Goal: Information Seeking & Learning: Learn about a topic

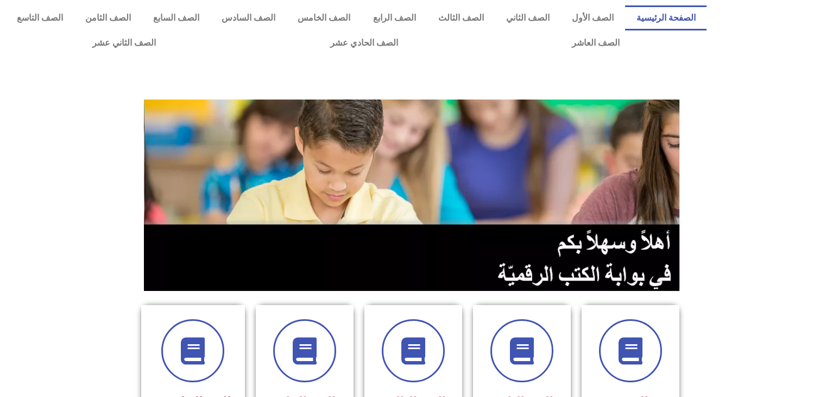
scroll to position [448, 0]
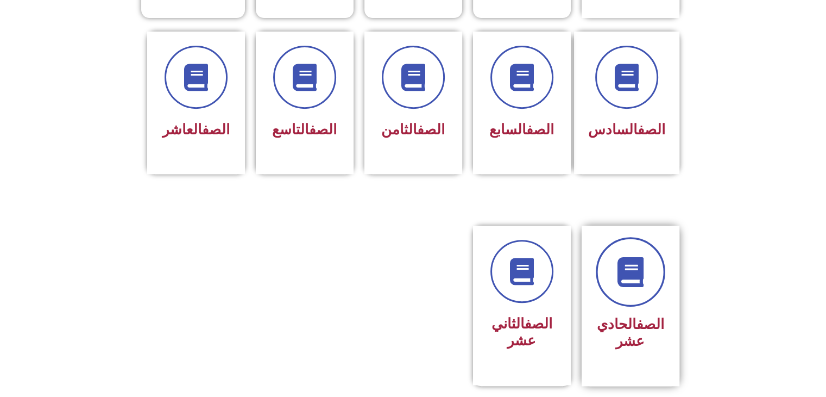
click at [620, 266] on link at bounding box center [631, 272] width 70 height 70
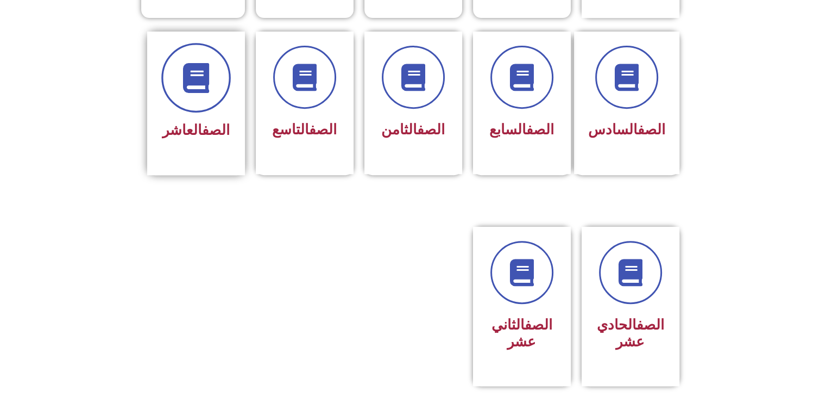
click at [215, 75] on span at bounding box center [196, 78] width 70 height 70
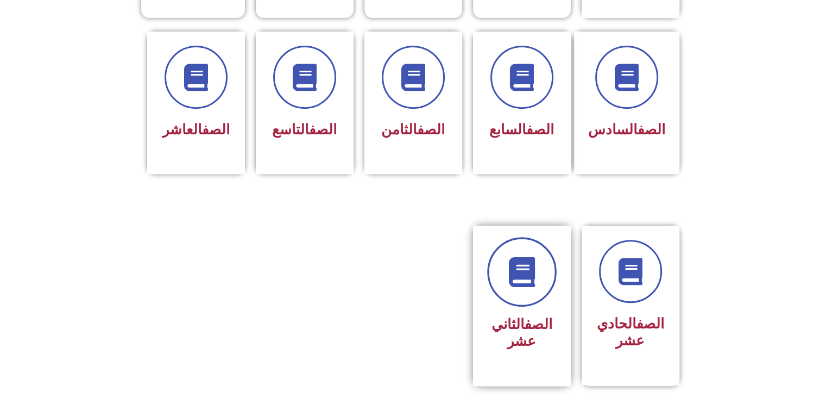
click at [534, 257] on icon at bounding box center [522, 272] width 30 height 30
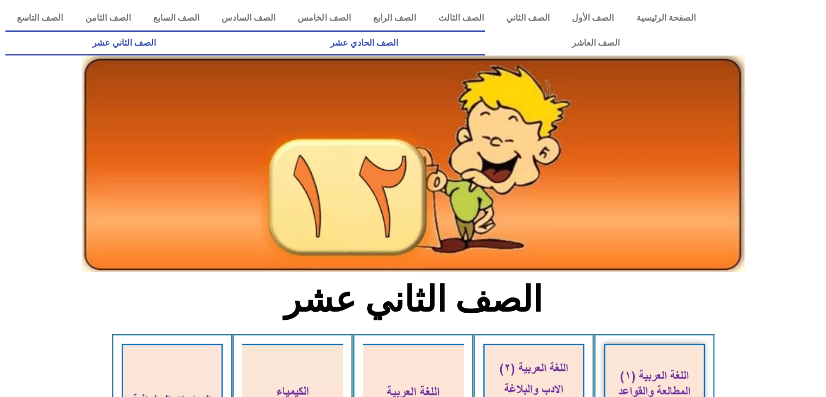
click at [485, 33] on link "الصف الحادي عشر" at bounding box center [364, 42] width 242 height 25
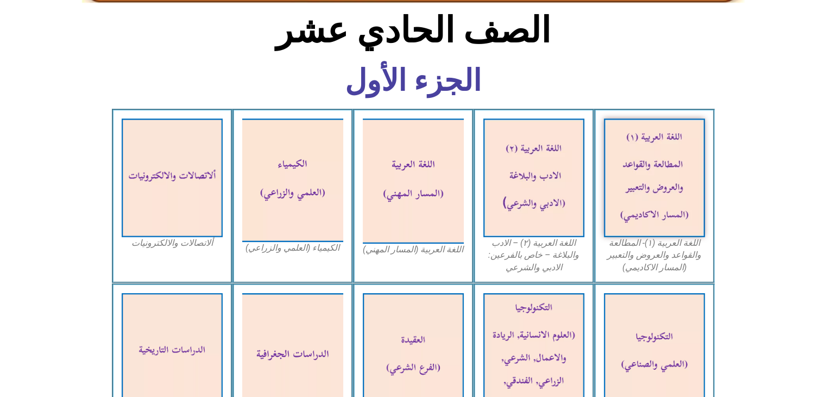
scroll to position [259, 0]
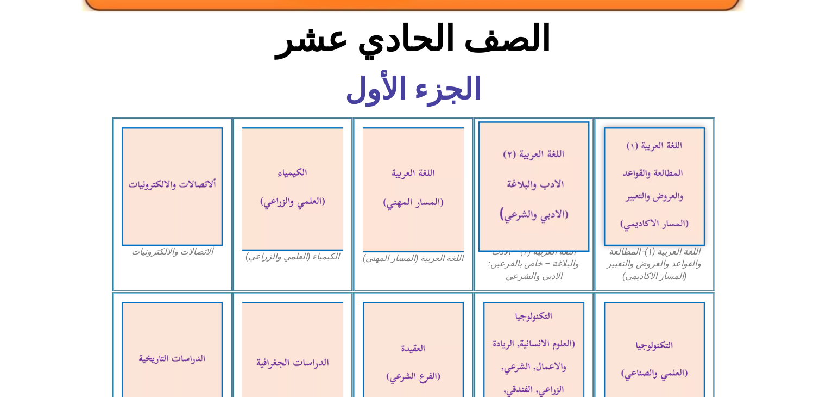
click at [539, 229] on img at bounding box center [533, 186] width 111 height 130
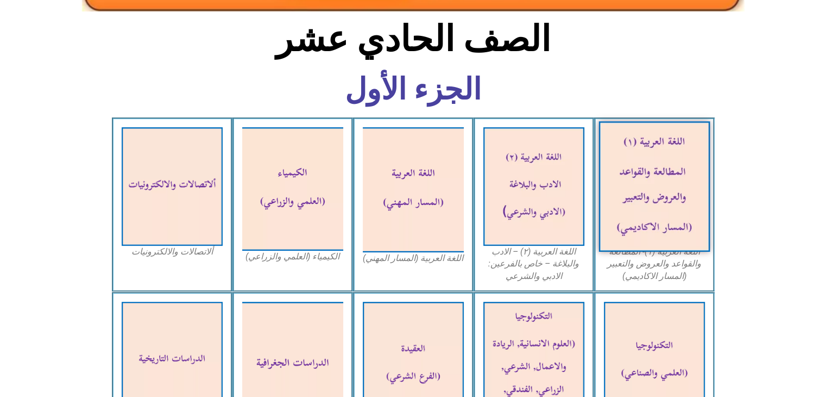
click at [686, 166] on img at bounding box center [654, 186] width 111 height 130
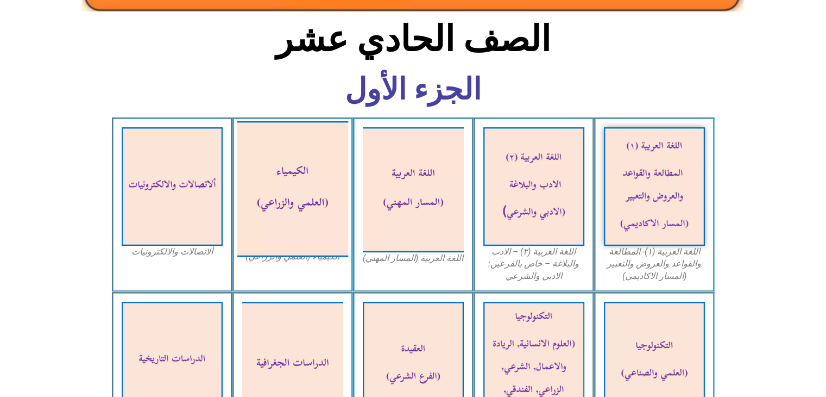
click at [299, 197] on img at bounding box center [292, 189] width 111 height 136
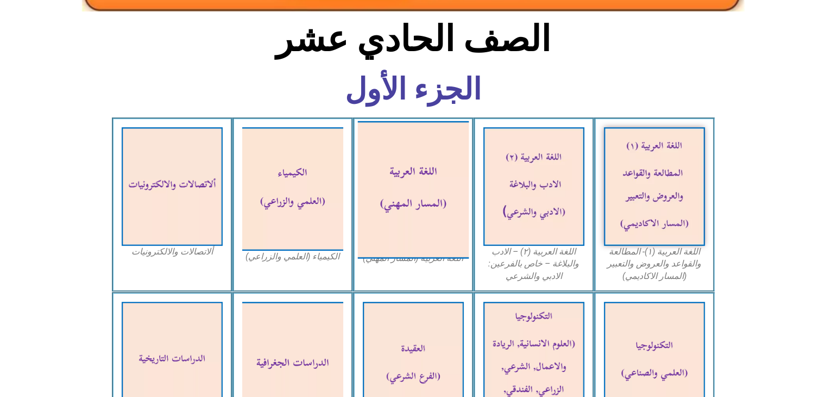
click at [439, 193] on img at bounding box center [412, 189] width 111 height 137
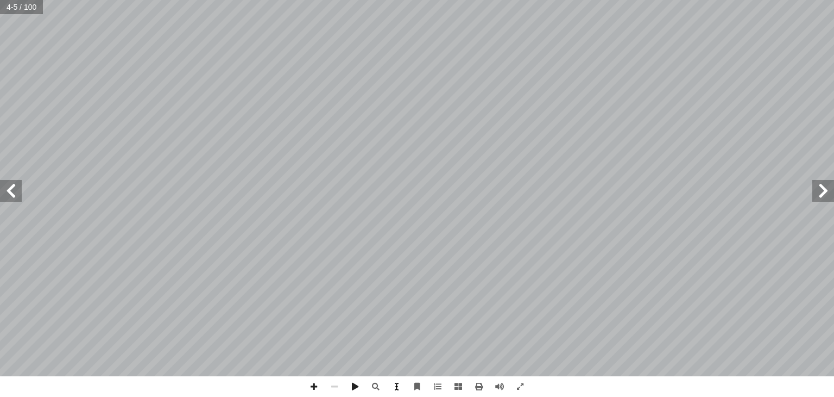
click at [398, 387] on span at bounding box center [396, 386] width 21 height 21
